Goal: Transaction & Acquisition: Purchase product/service

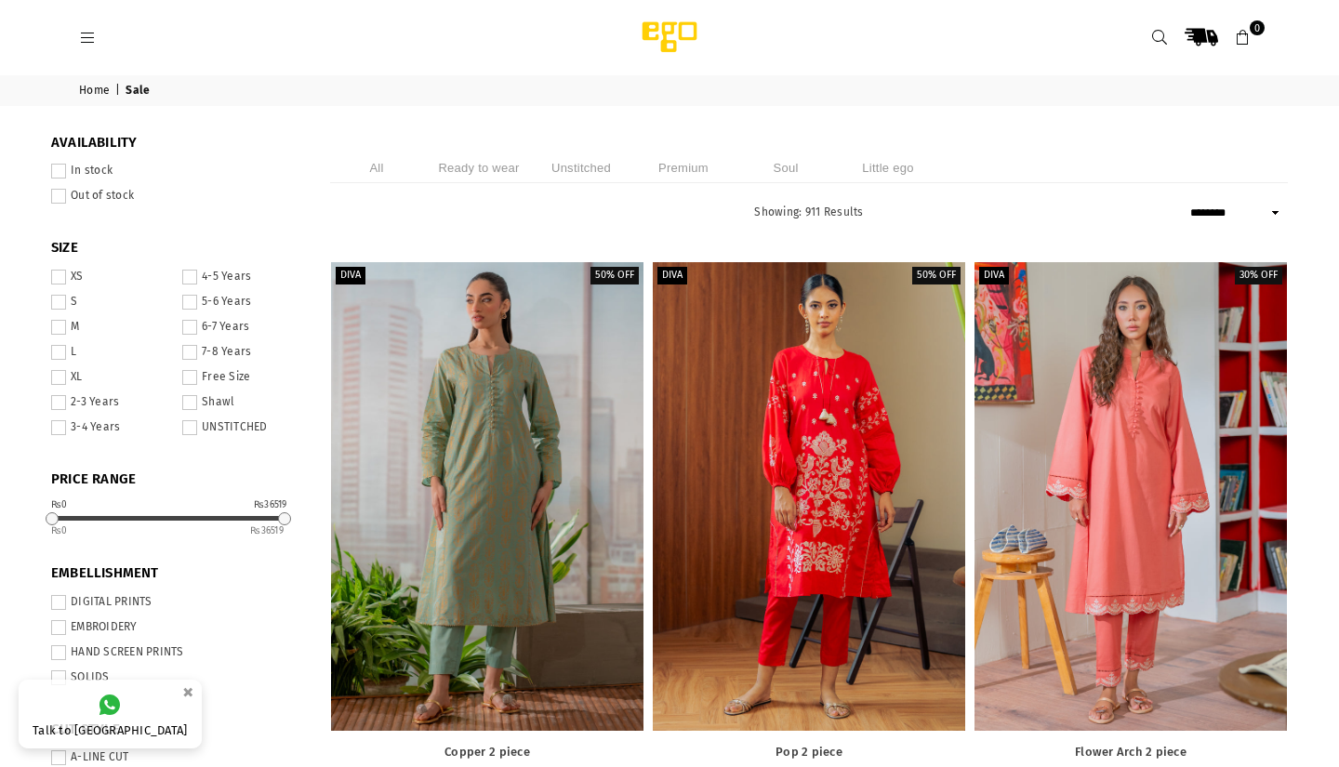
select select "******"
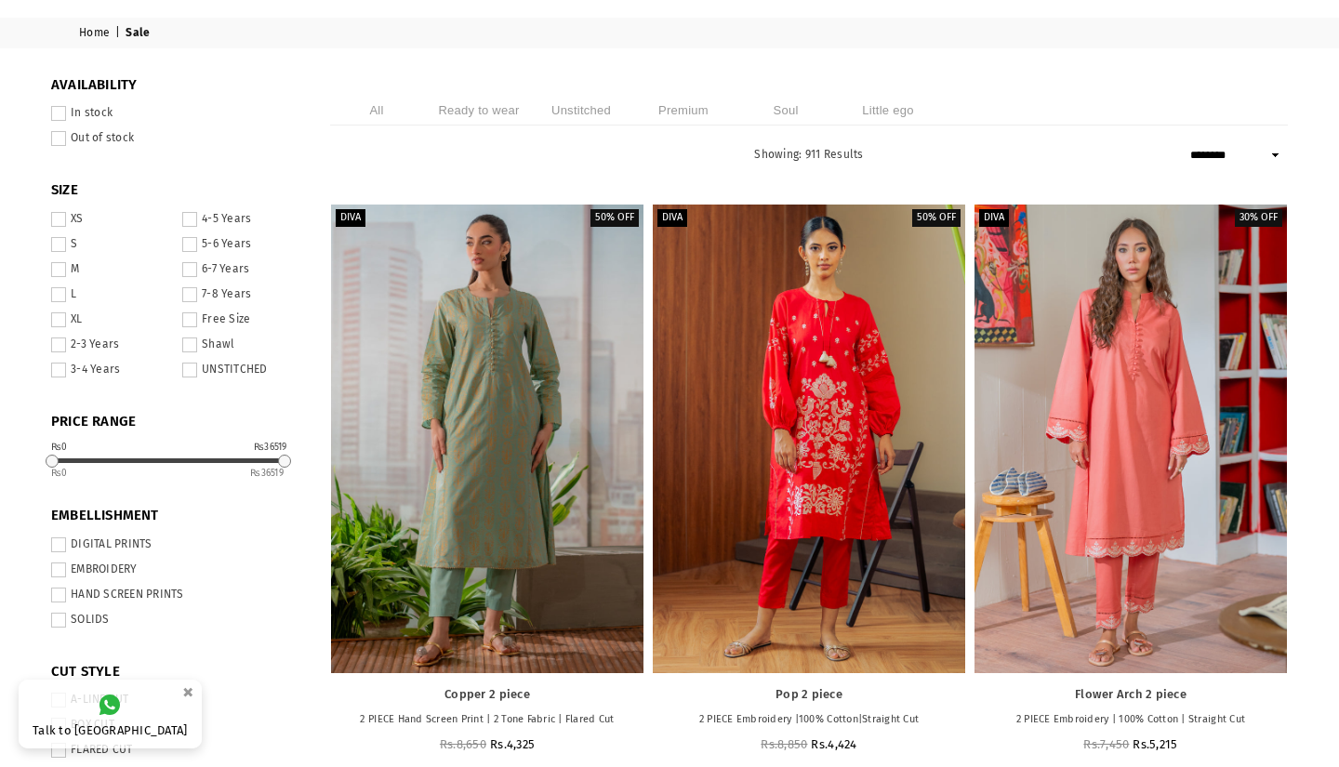
scroll to position [68, 0]
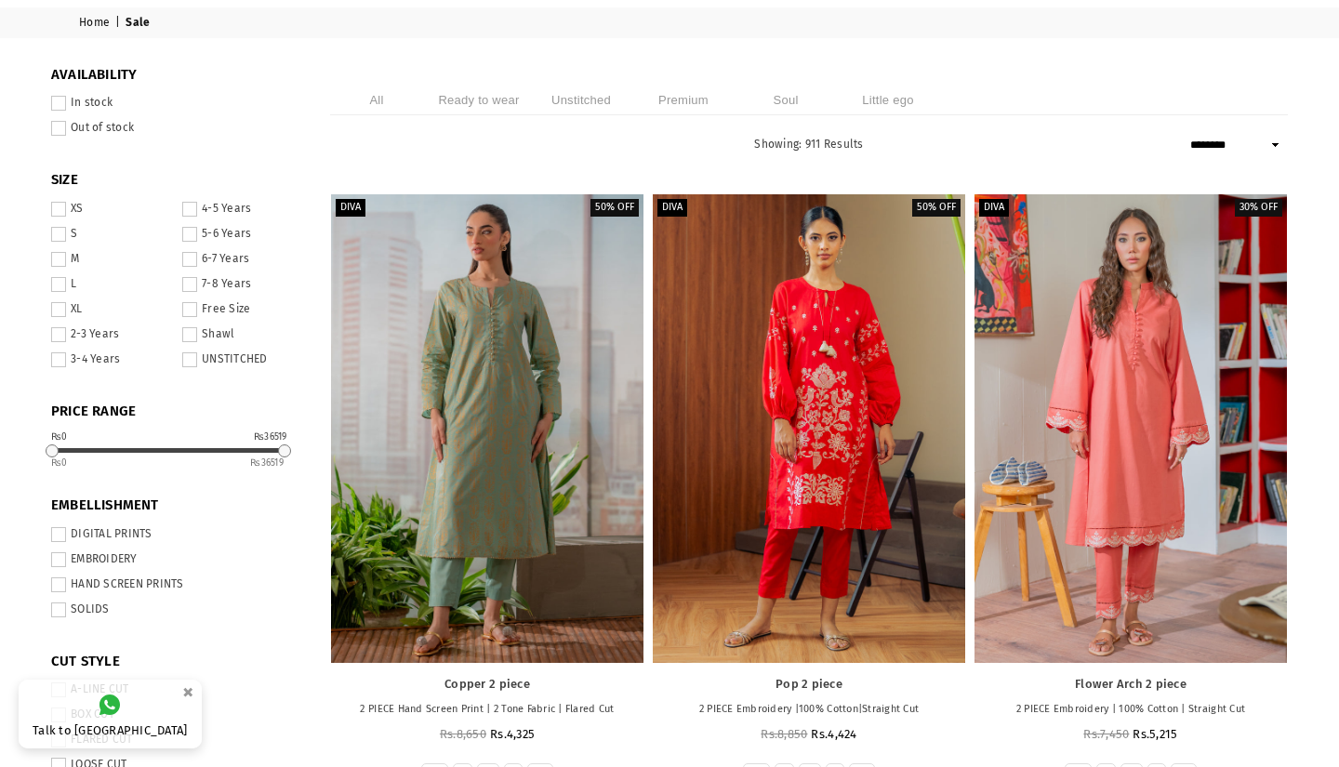
click at [72, 237] on label "S" at bounding box center [111, 234] width 120 height 15
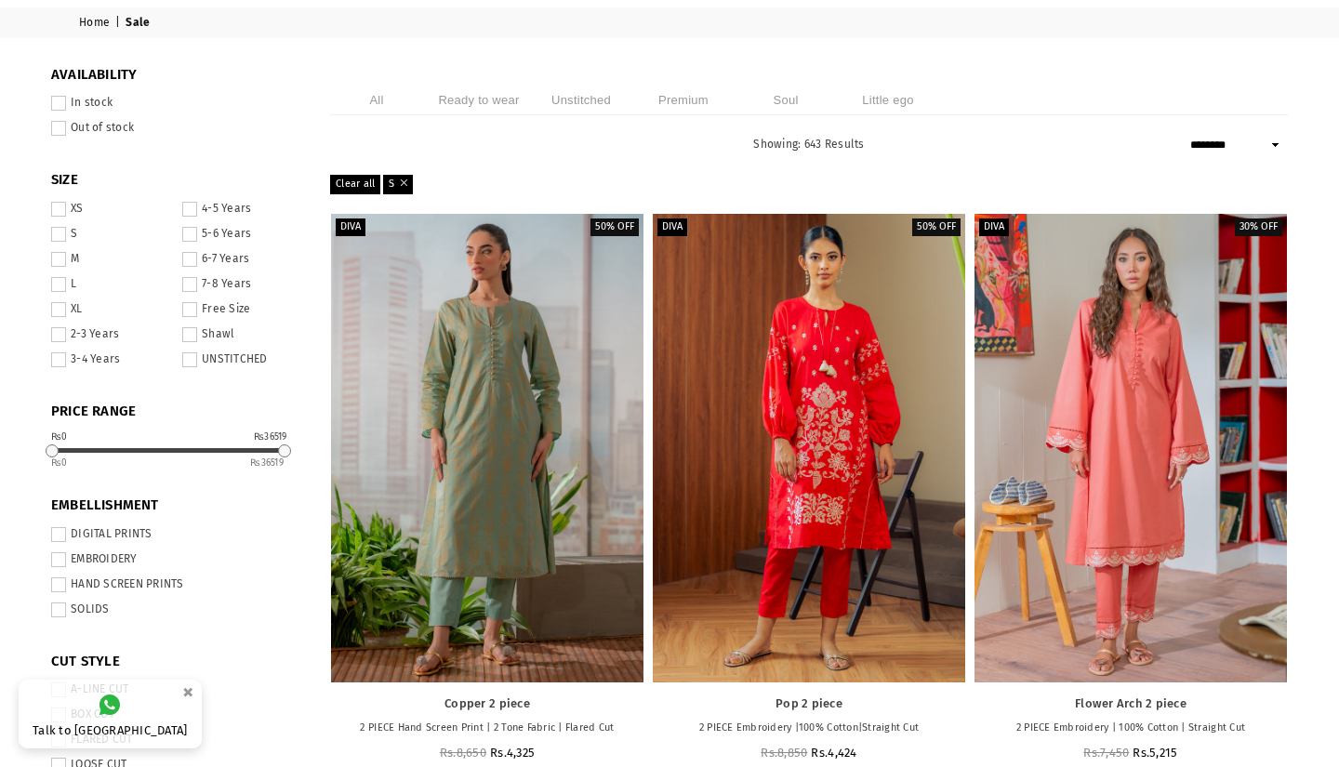
click at [57, 101] on span at bounding box center [58, 103] width 15 height 15
click at [93, 605] on label "SOLIDS" at bounding box center [176, 610] width 251 height 15
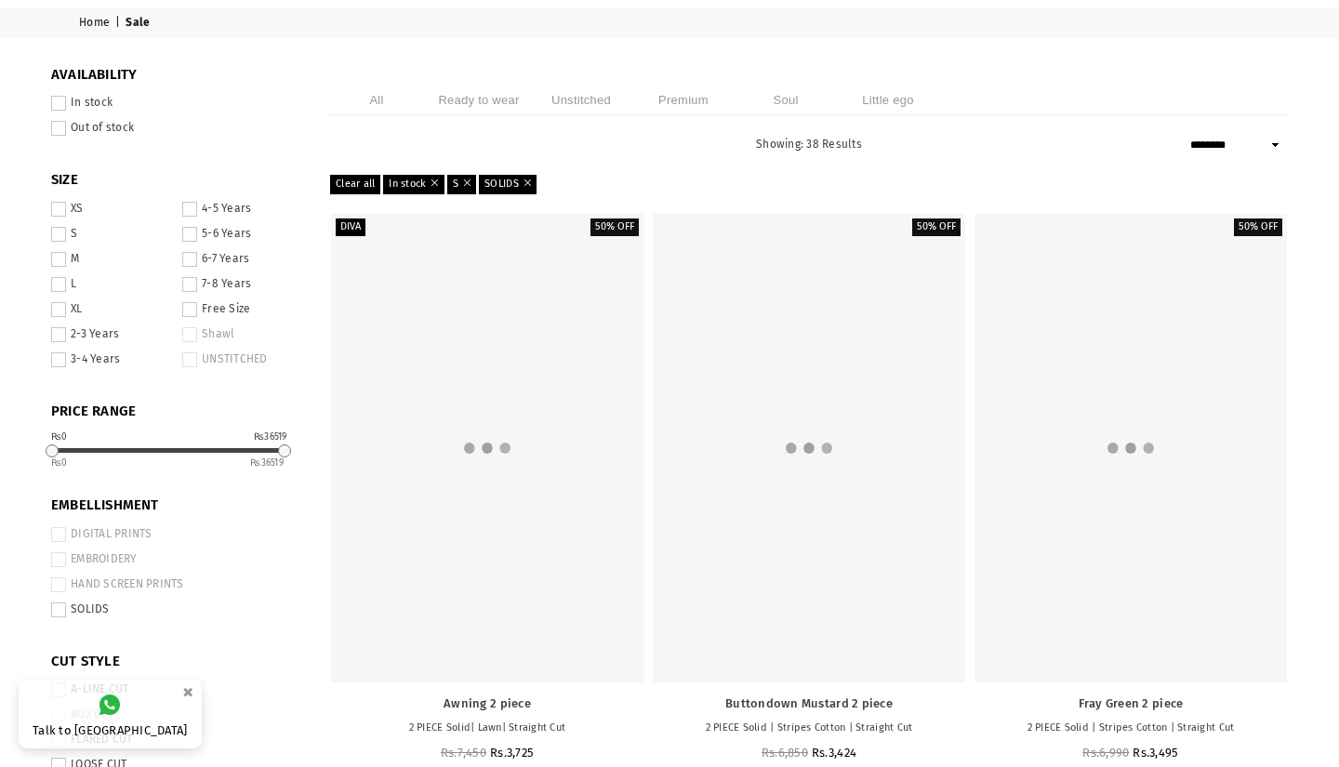
click at [85, 532] on label "DIGITAL PRINTS" at bounding box center [176, 534] width 251 height 15
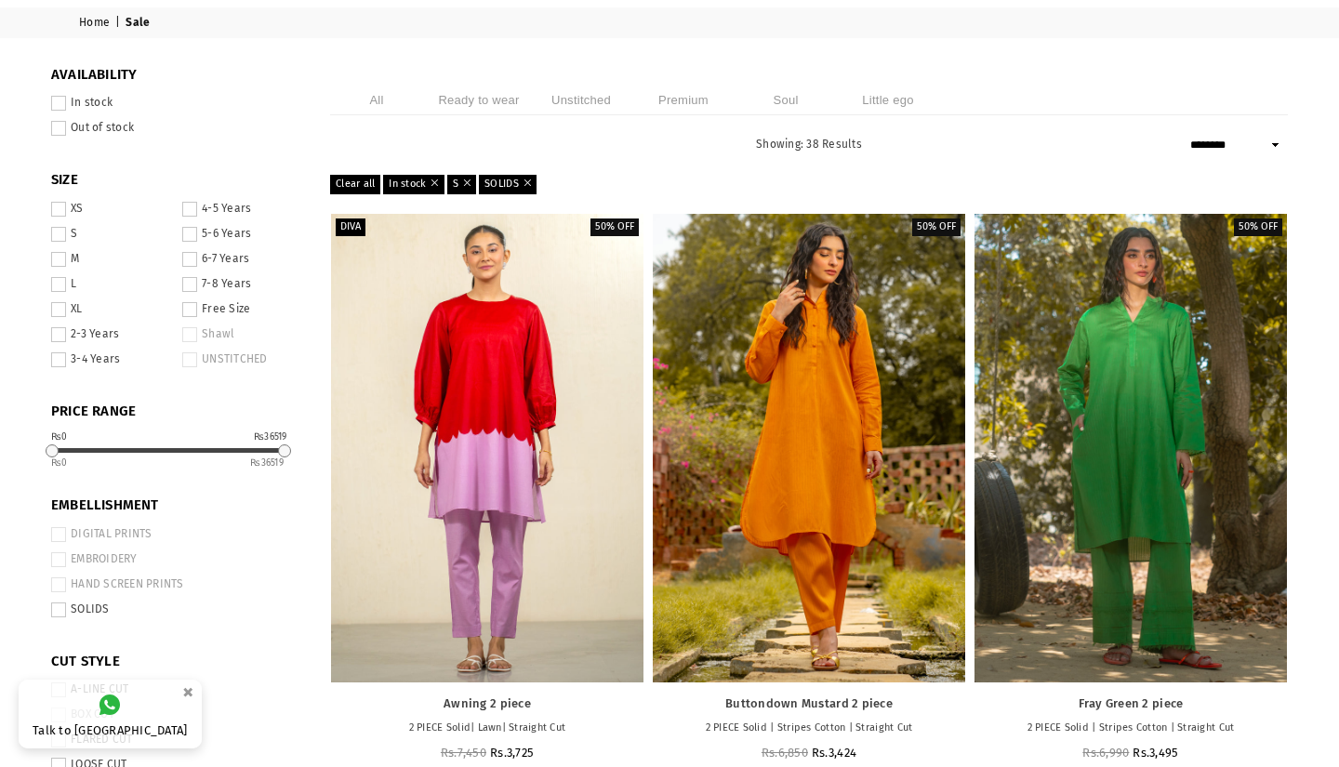
click at [85, 532] on label "DIGITAL PRINTS" at bounding box center [176, 534] width 251 height 15
click at [57, 536] on span at bounding box center [58, 534] width 15 height 15
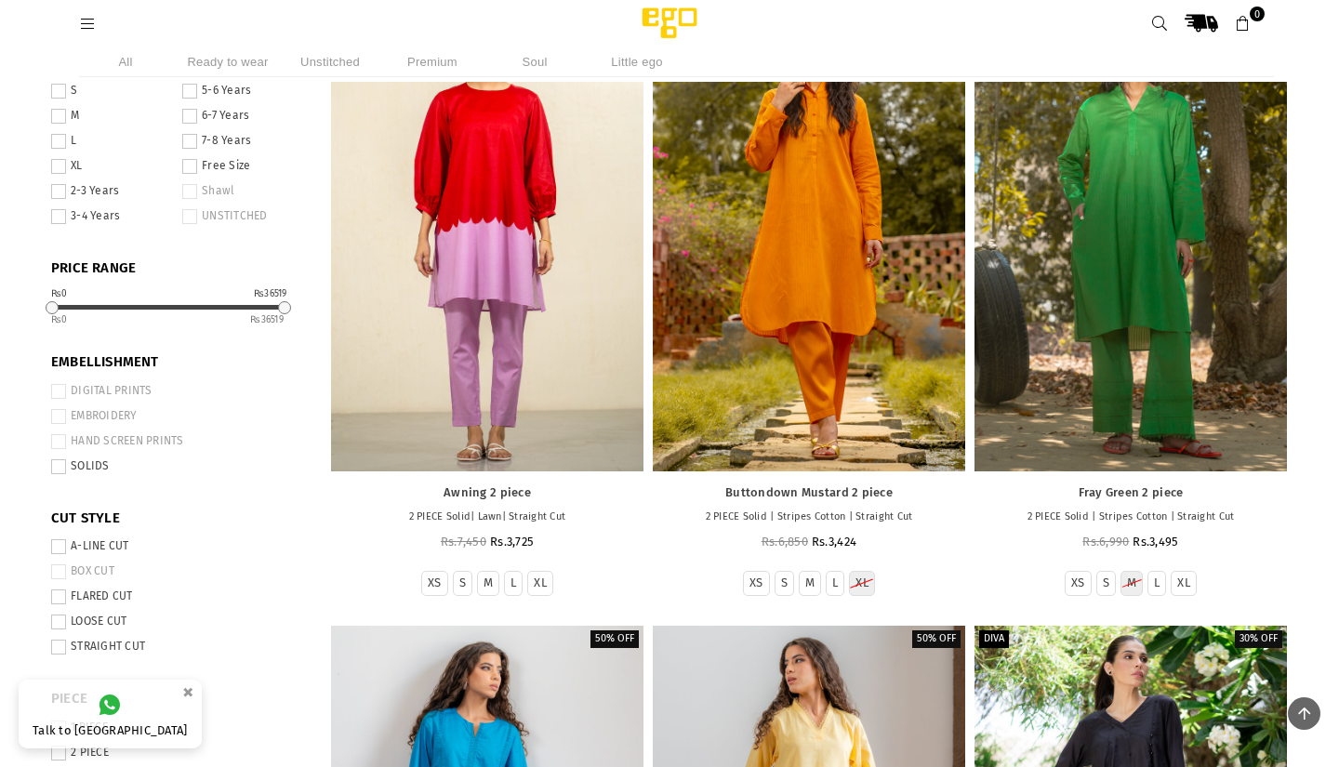
scroll to position [186, 0]
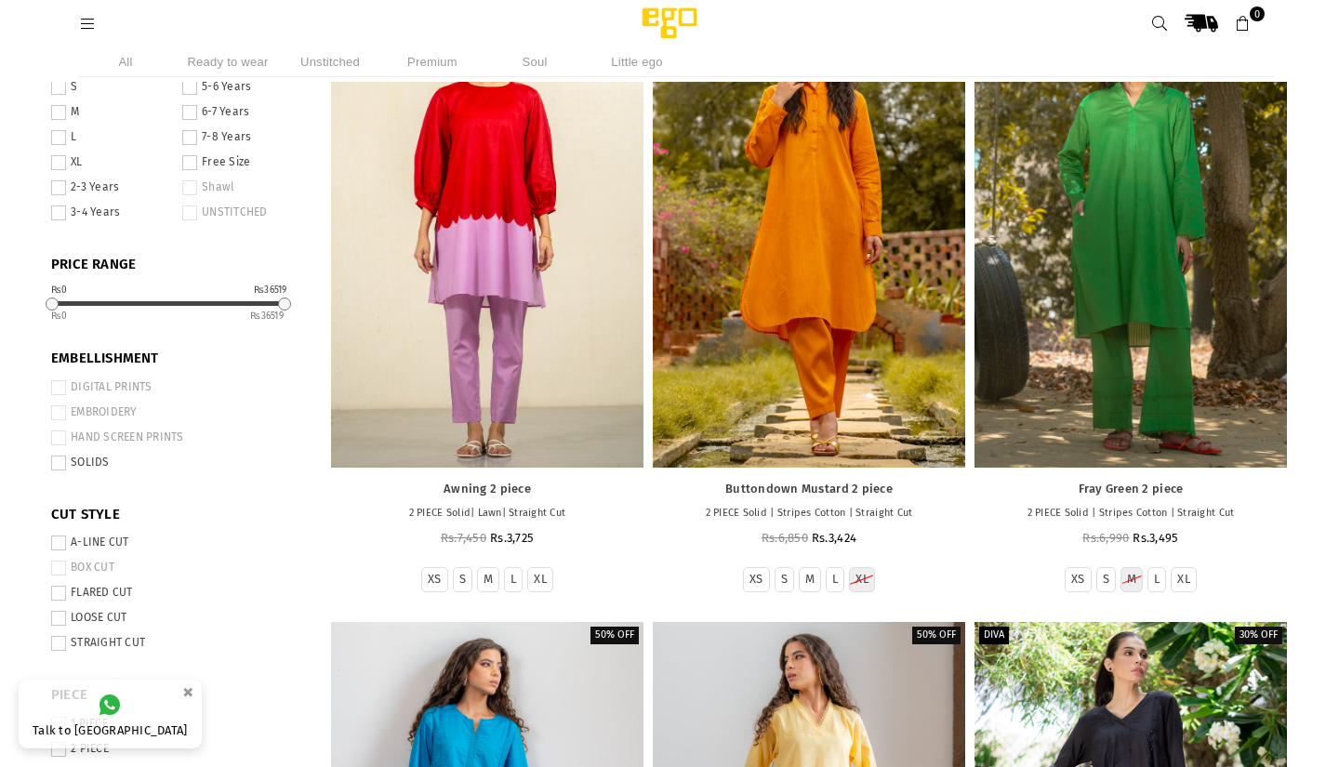
click at [60, 459] on span at bounding box center [58, 463] width 15 height 15
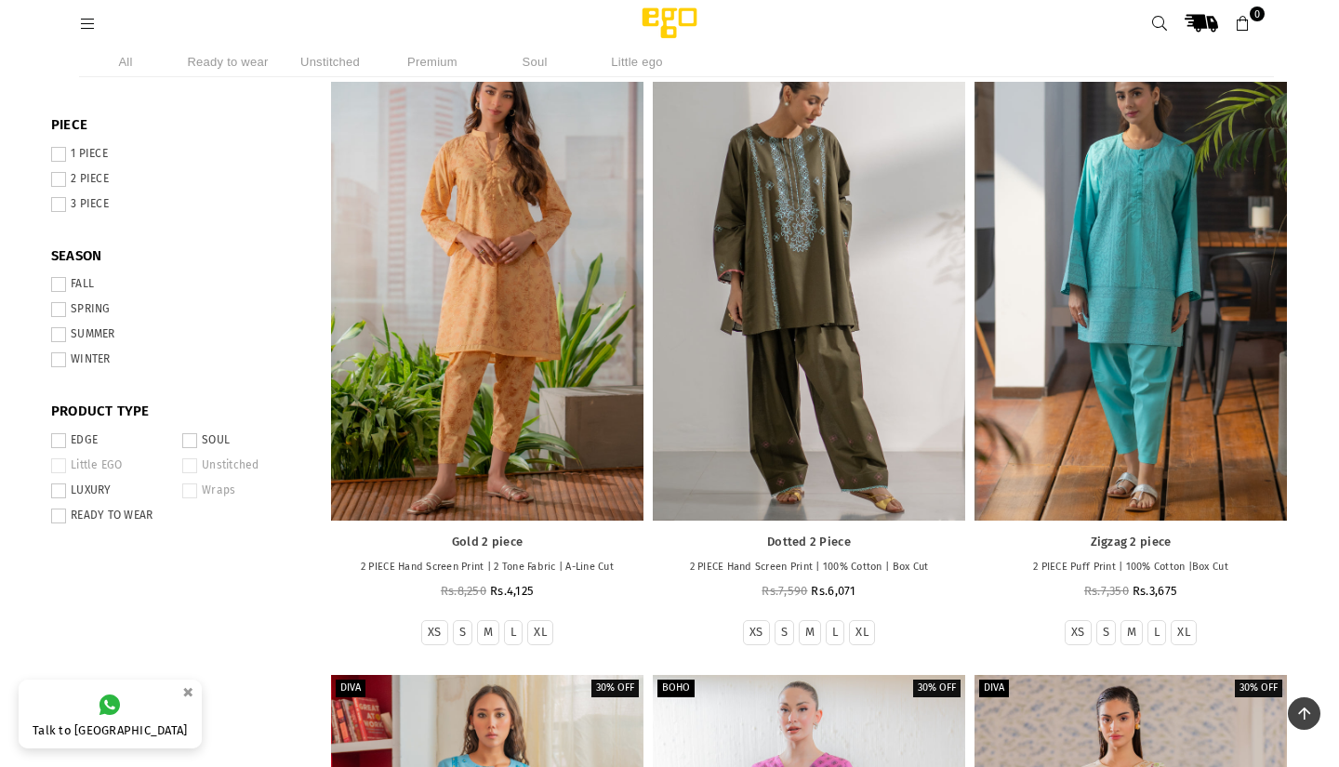
scroll to position [767, 0]
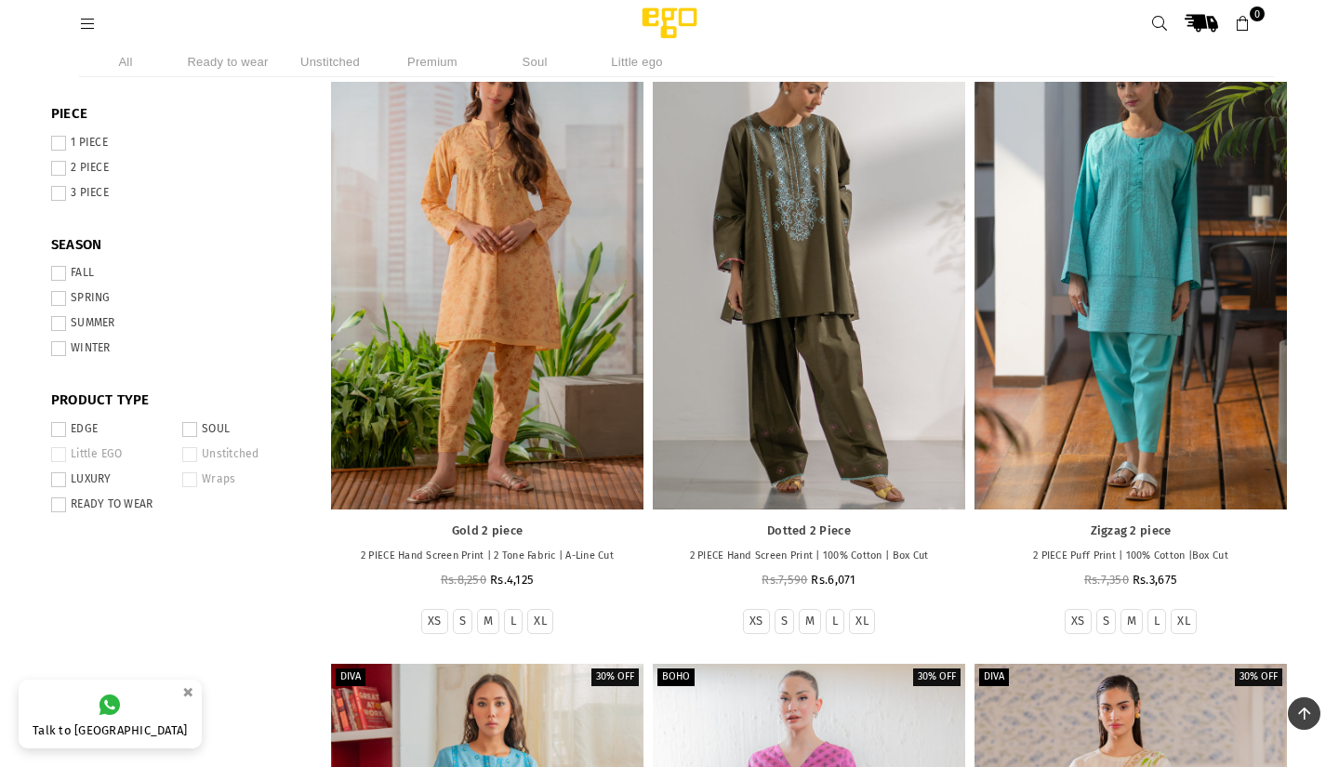
click at [96, 498] on label "READY TO WEAR" at bounding box center [111, 505] width 120 height 15
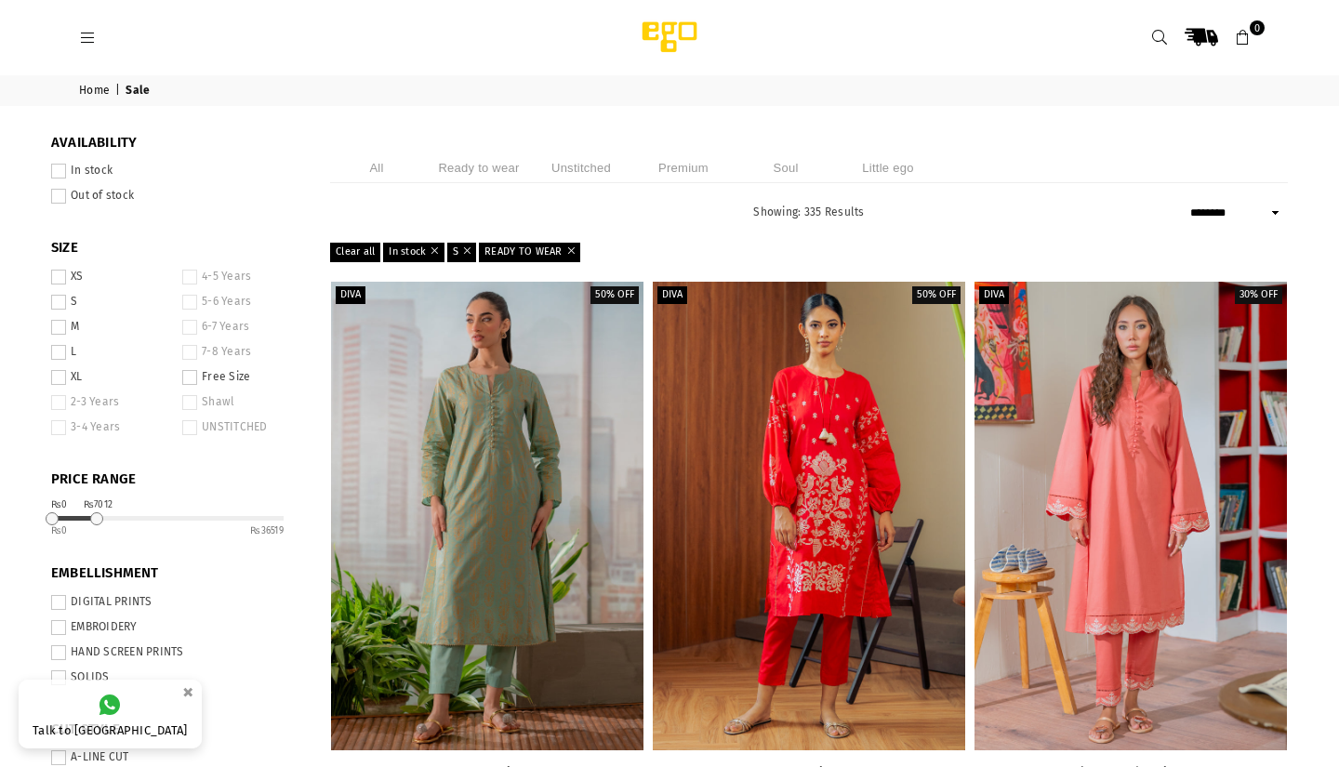
drag, startPoint x: 286, startPoint y: 517, endPoint x: 96, endPoint y: 517, distance: 189.7
click at [96, 517] on div at bounding box center [96, 518] width 13 height 13
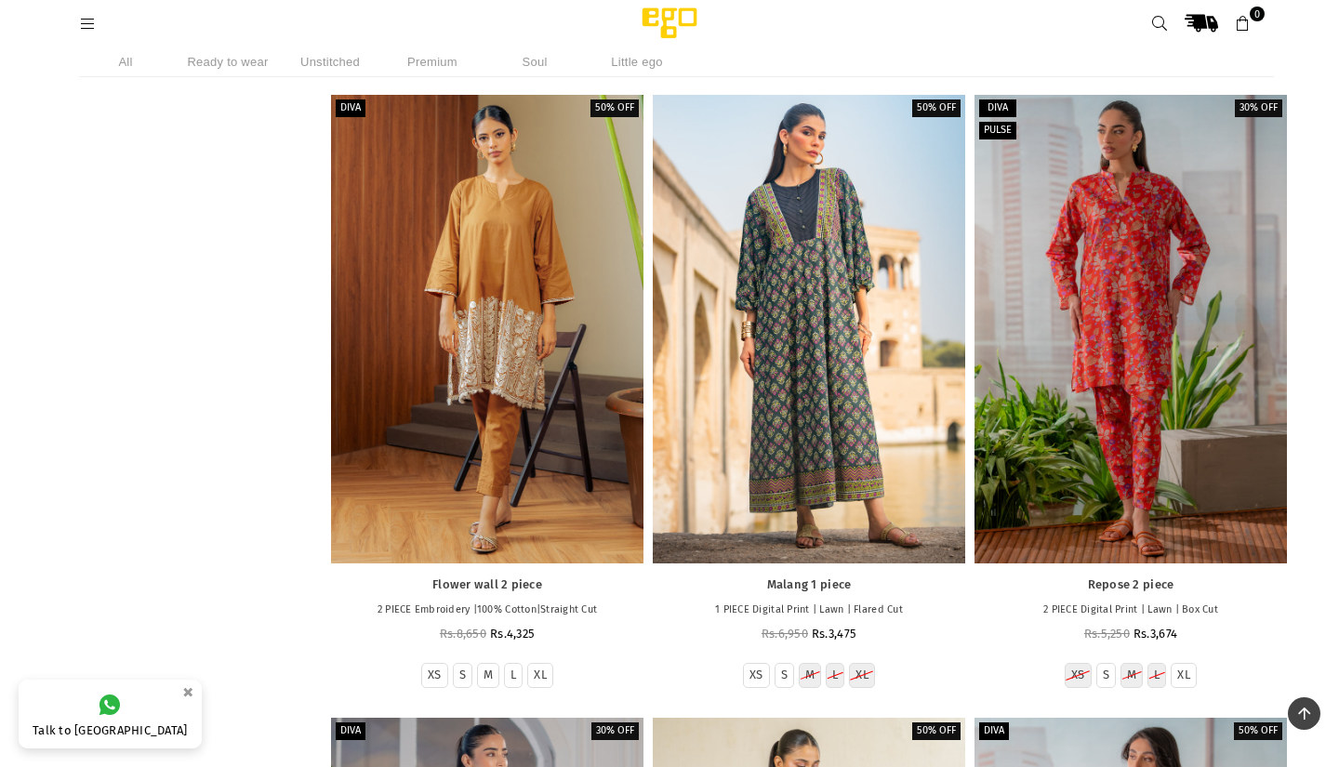
scroll to position [6573, 0]
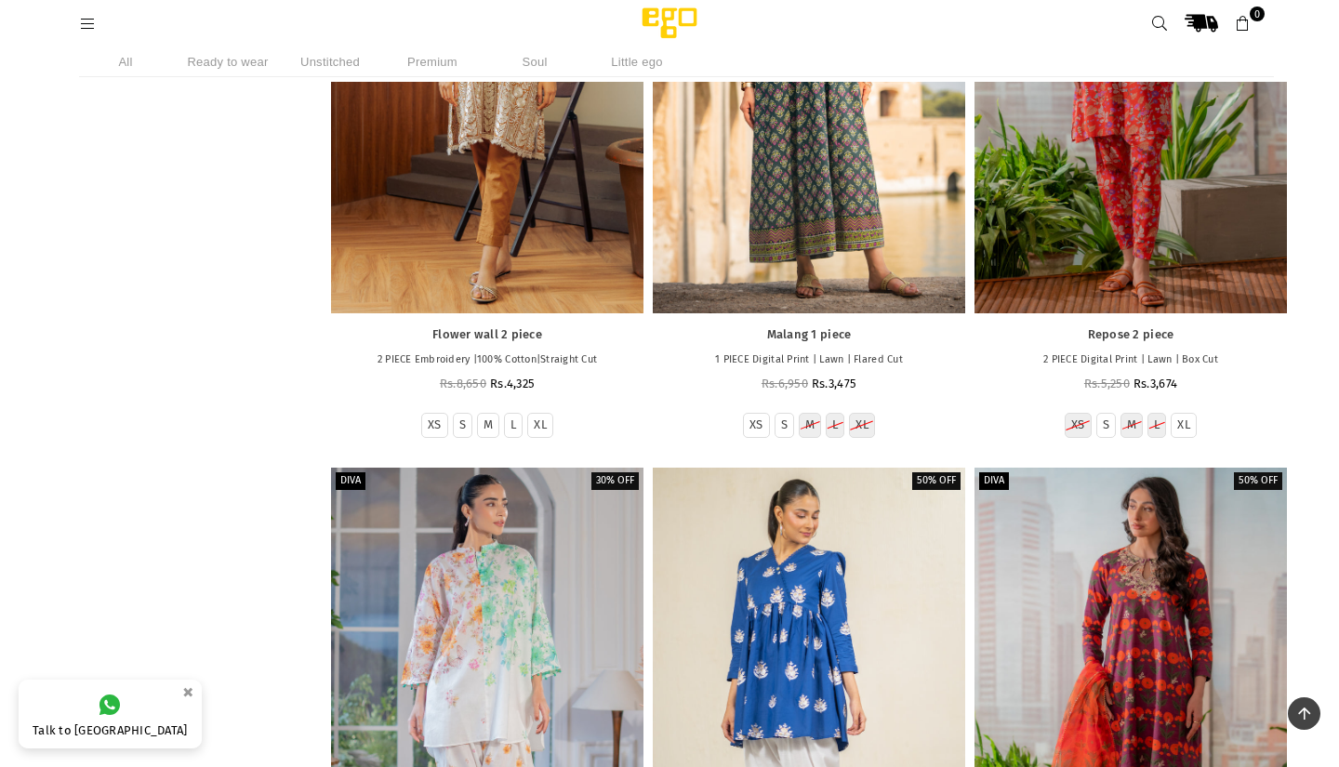
click at [249, 64] on li "Ready to wear" at bounding box center [227, 62] width 93 height 31
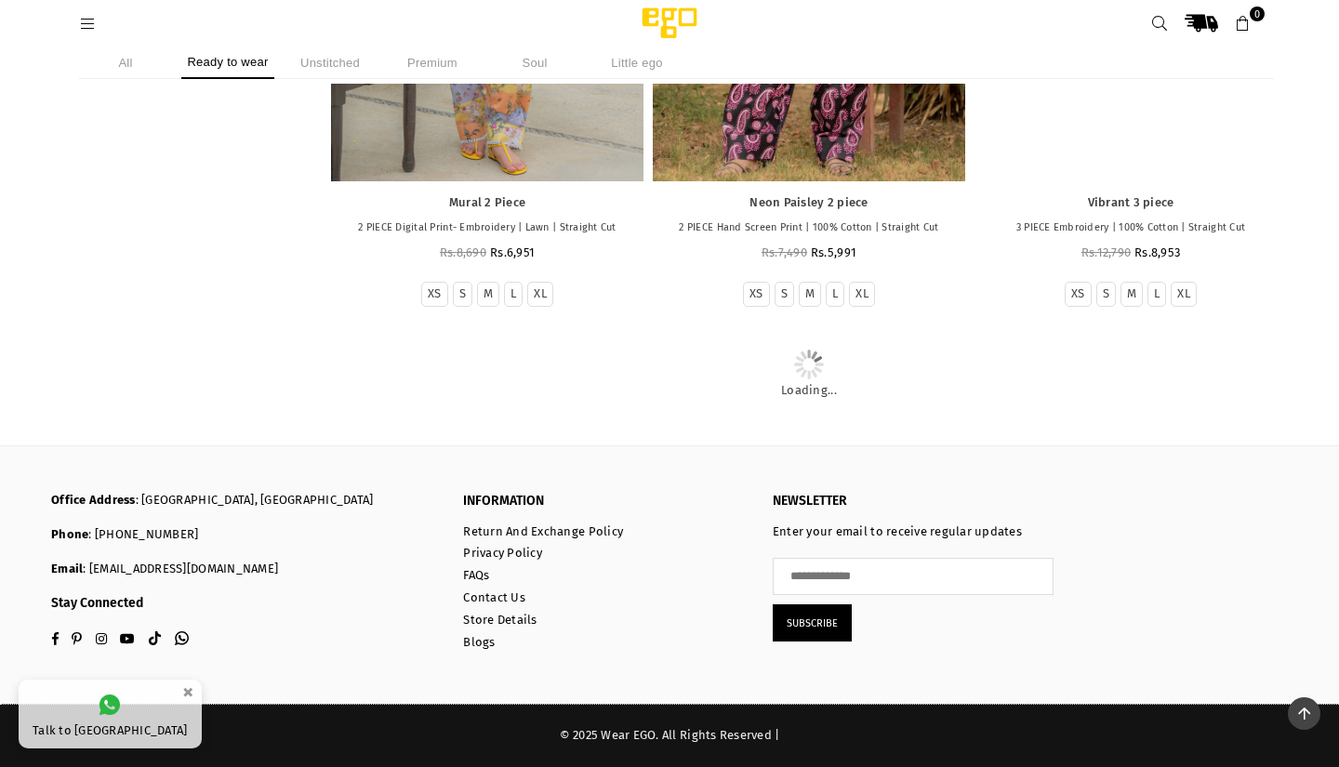
scroll to position [4182, 0]
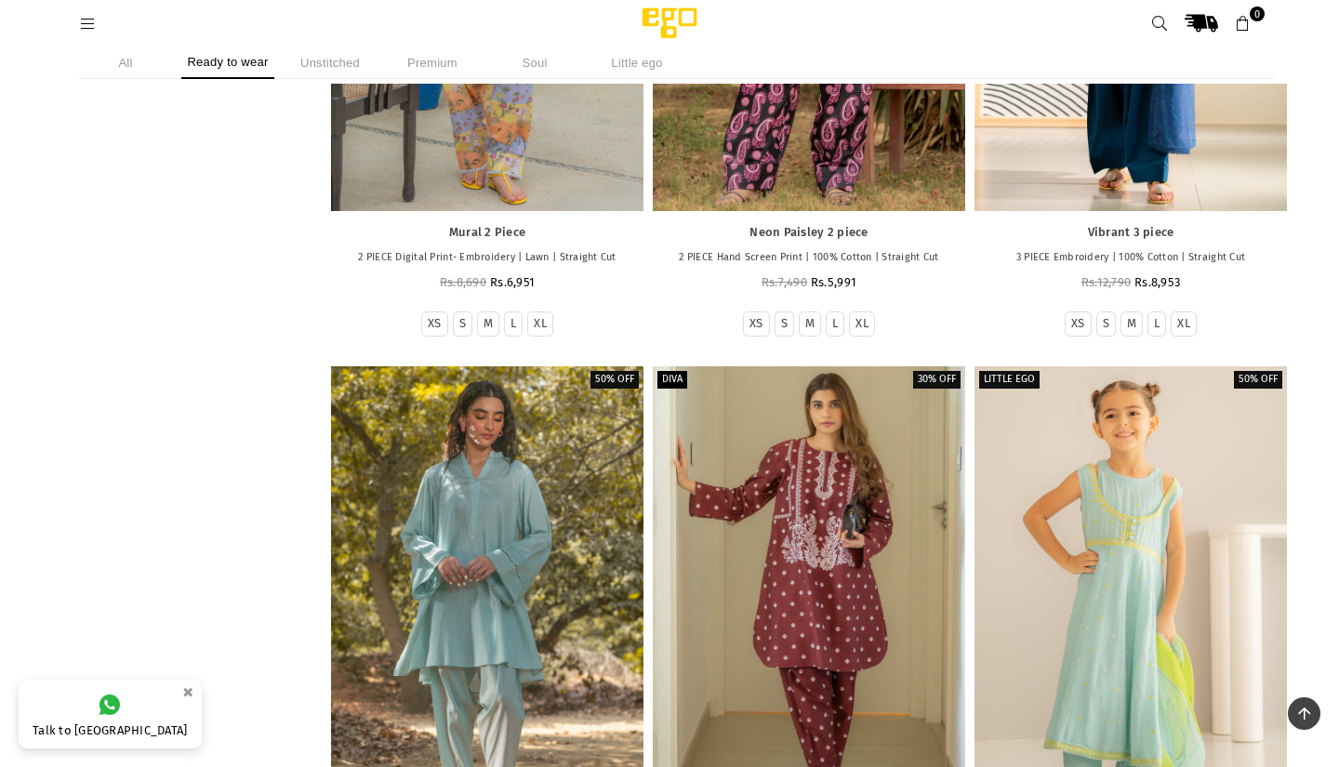
click at [337, 52] on li "Unstitched" at bounding box center [330, 63] width 93 height 33
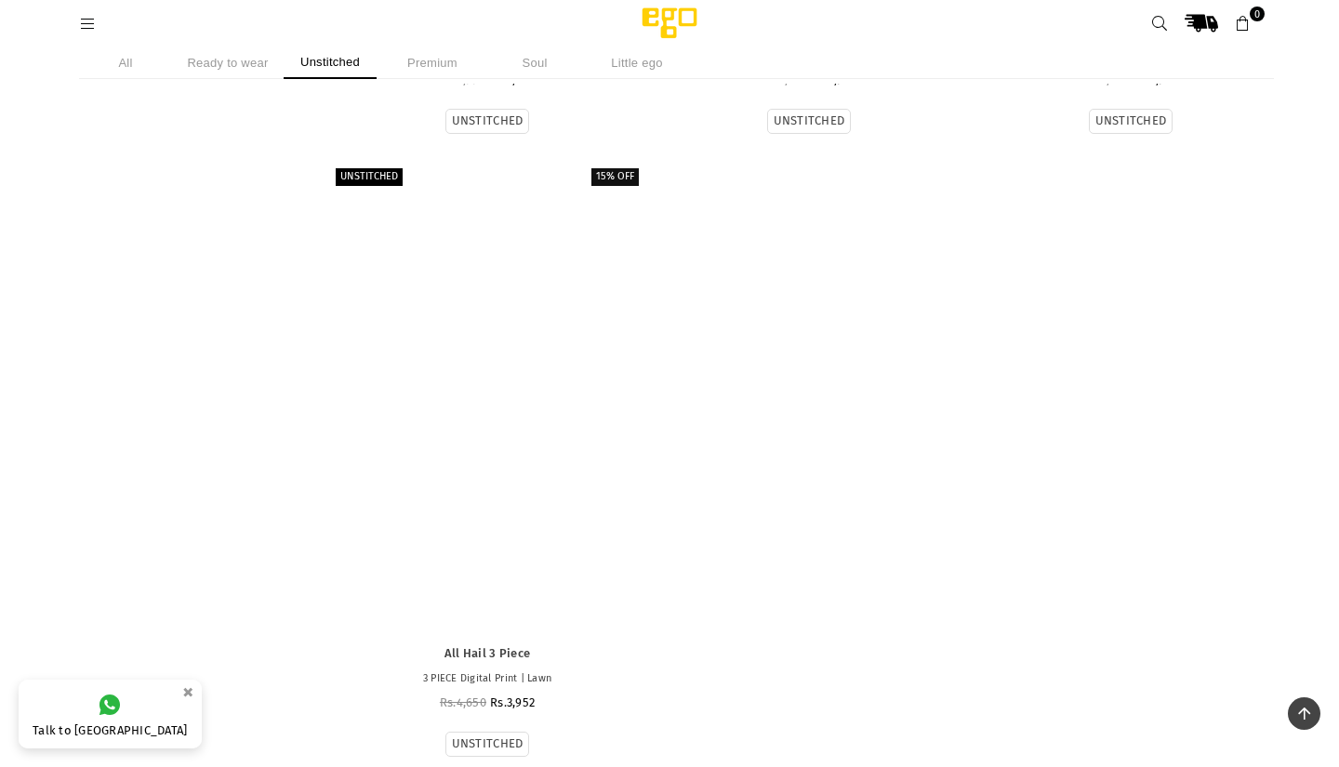
scroll to position [18223, 0]
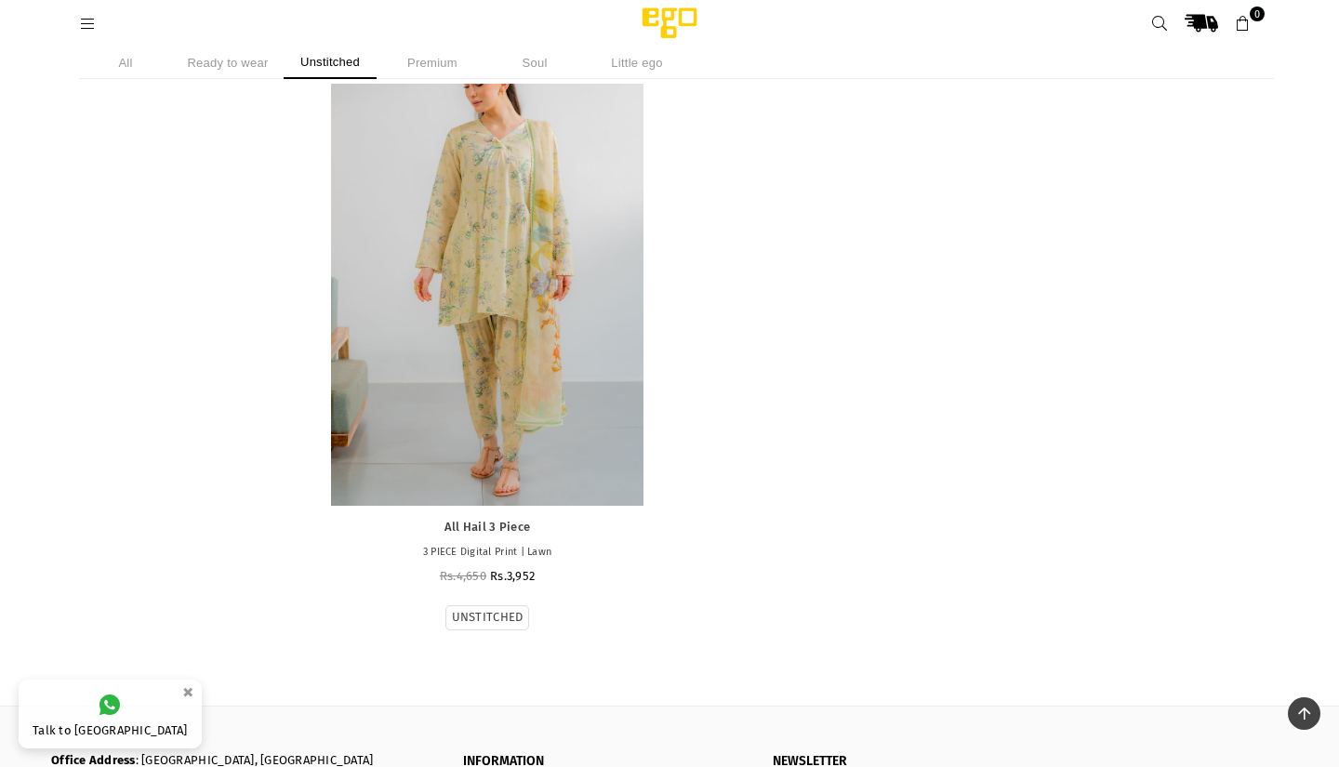
click at [541, 64] on li "Soul" at bounding box center [534, 63] width 93 height 33
